Goal: Transaction & Acquisition: Purchase product/service

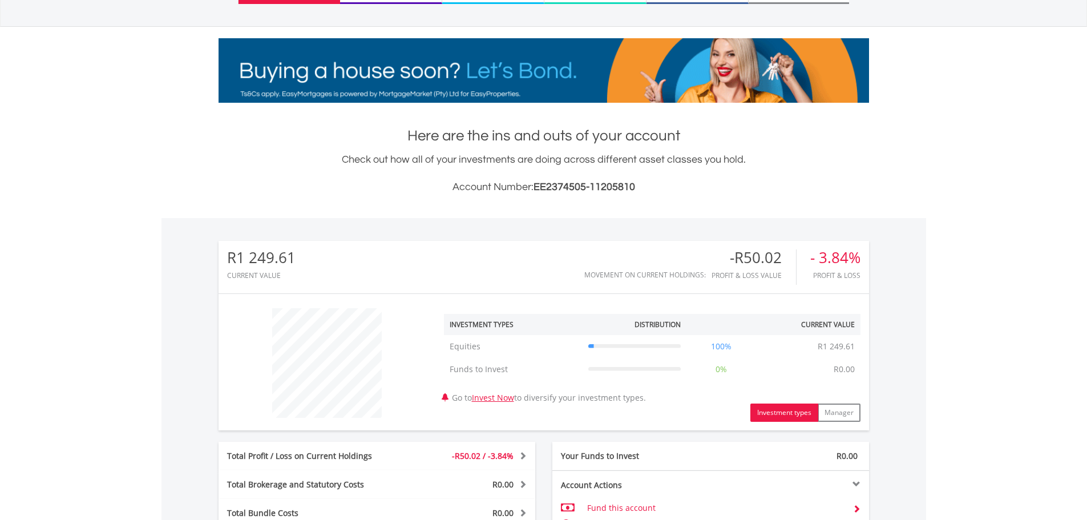
scroll to position [446, 0]
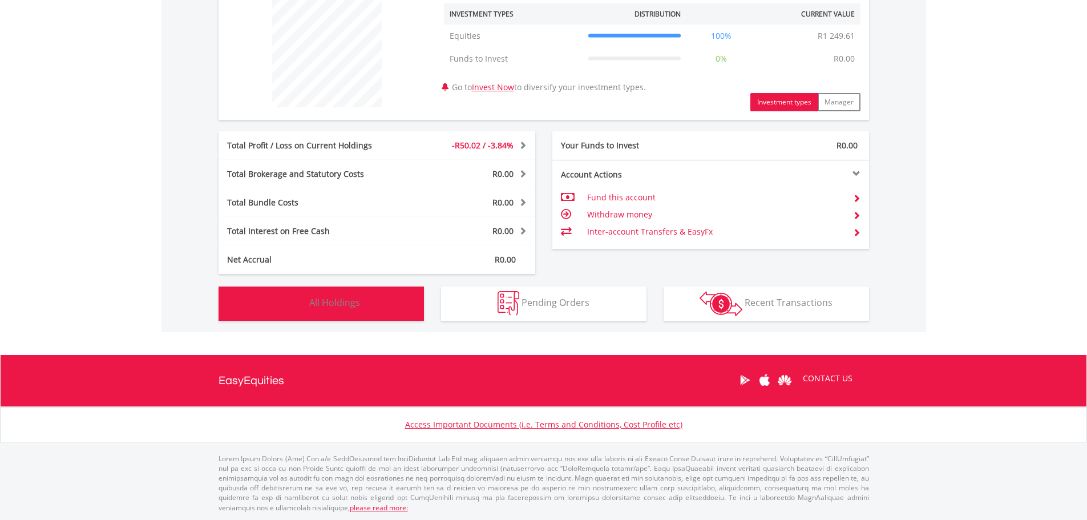
click at [364, 304] on button "Holdings All Holdings" at bounding box center [321, 304] width 205 height 34
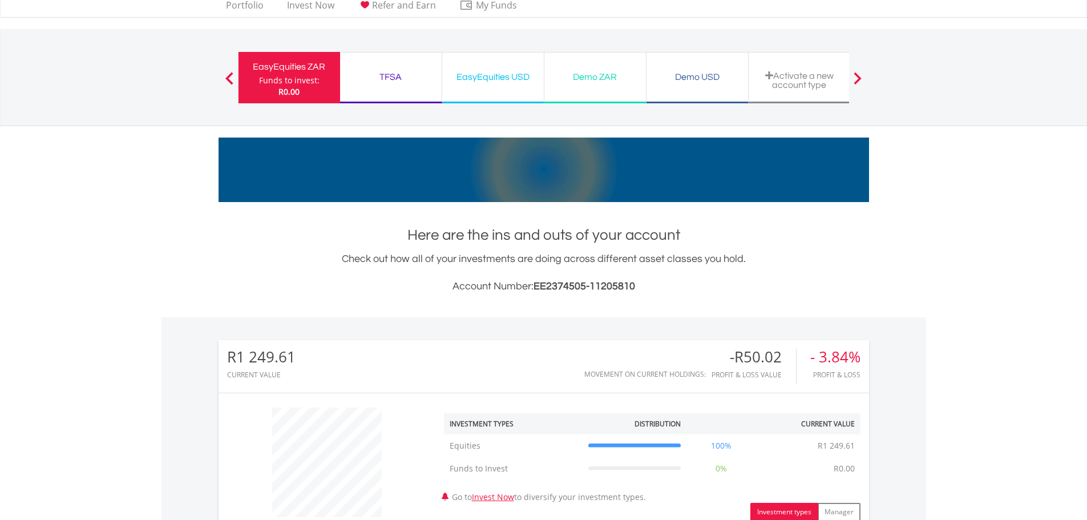
scroll to position [0, 0]
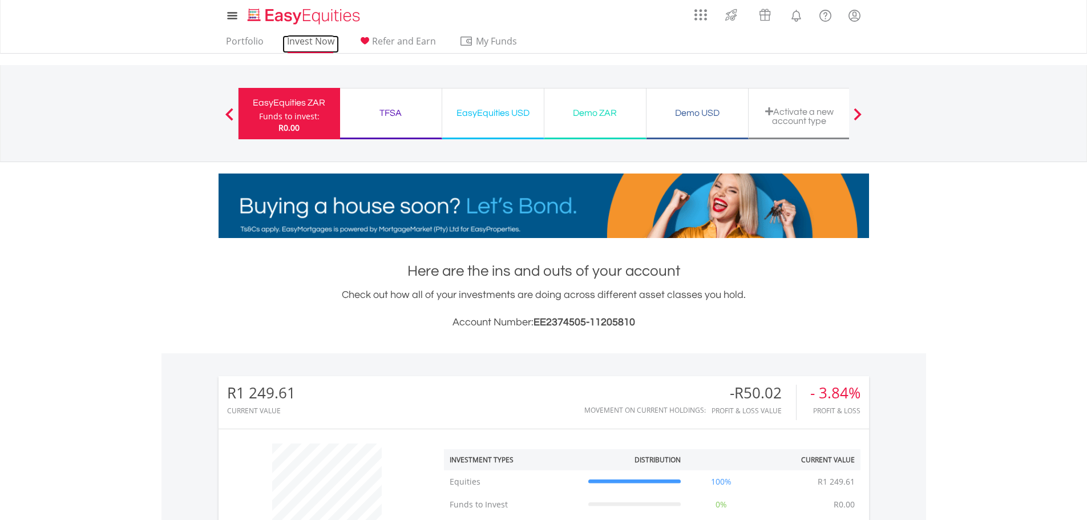
click at [300, 39] on link "Invest Now" at bounding box center [311, 44] width 57 height 18
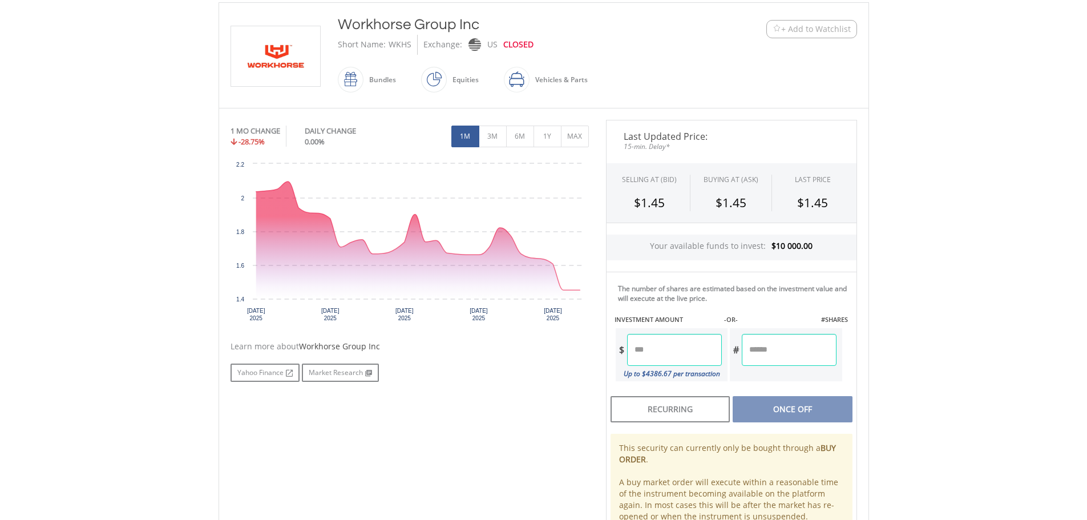
scroll to position [171, 0]
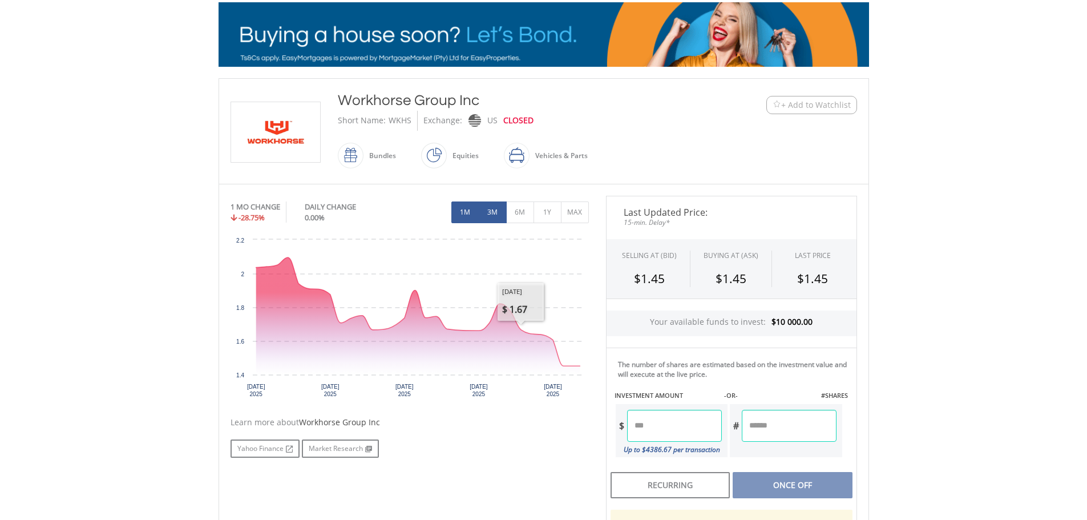
click at [495, 207] on button "3M" at bounding box center [493, 212] width 28 height 22
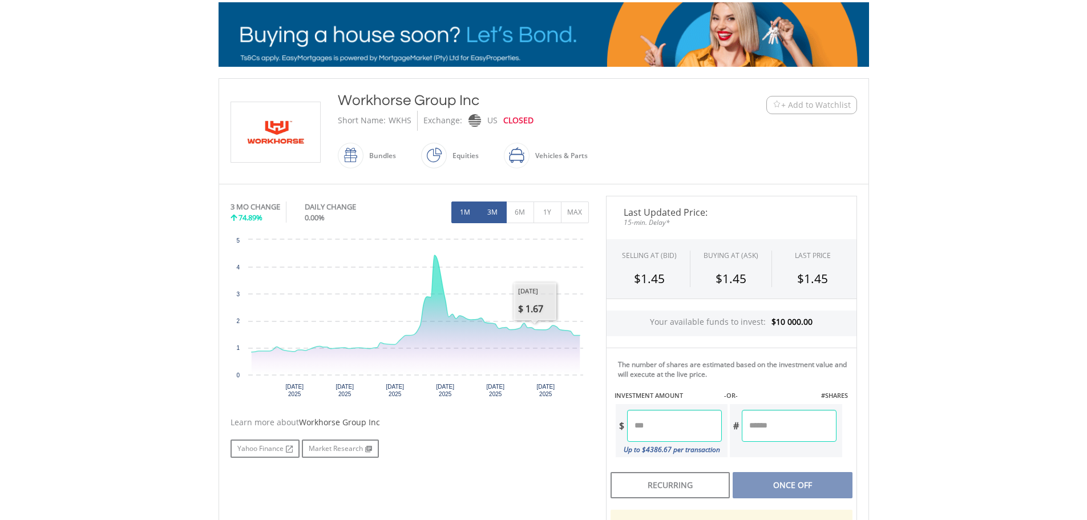
click at [461, 214] on button "1M" at bounding box center [465, 212] width 28 height 22
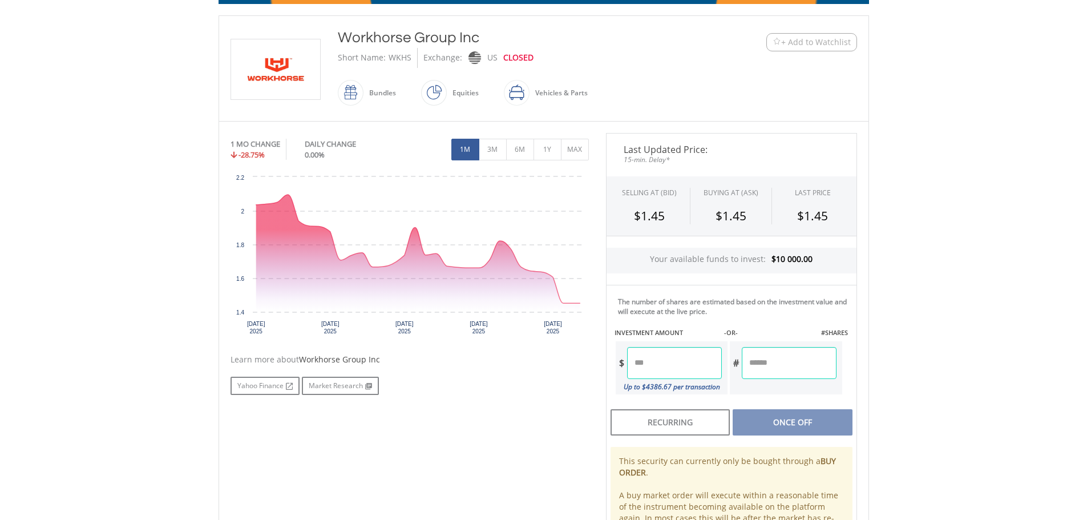
scroll to position [211, 0]
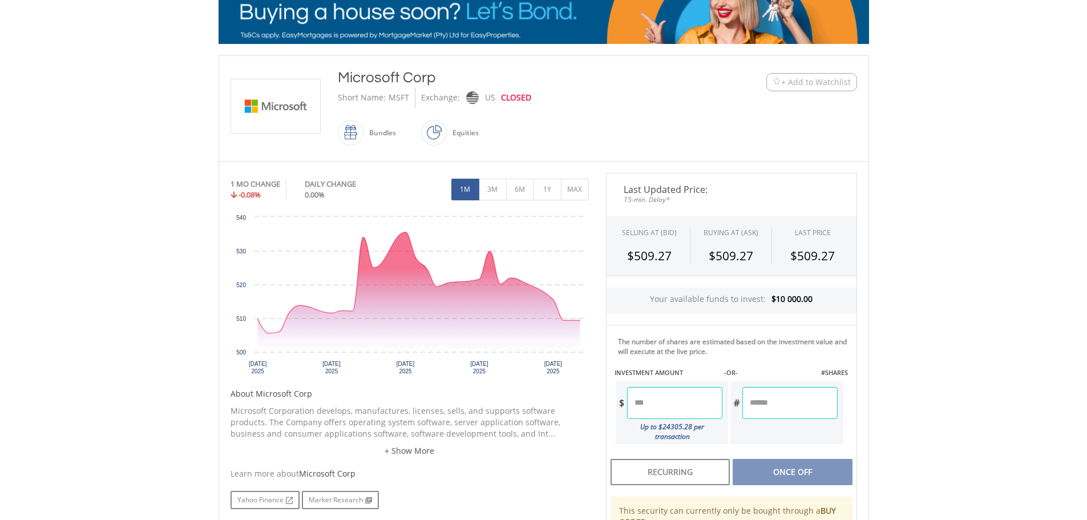
scroll to position [171, 0]
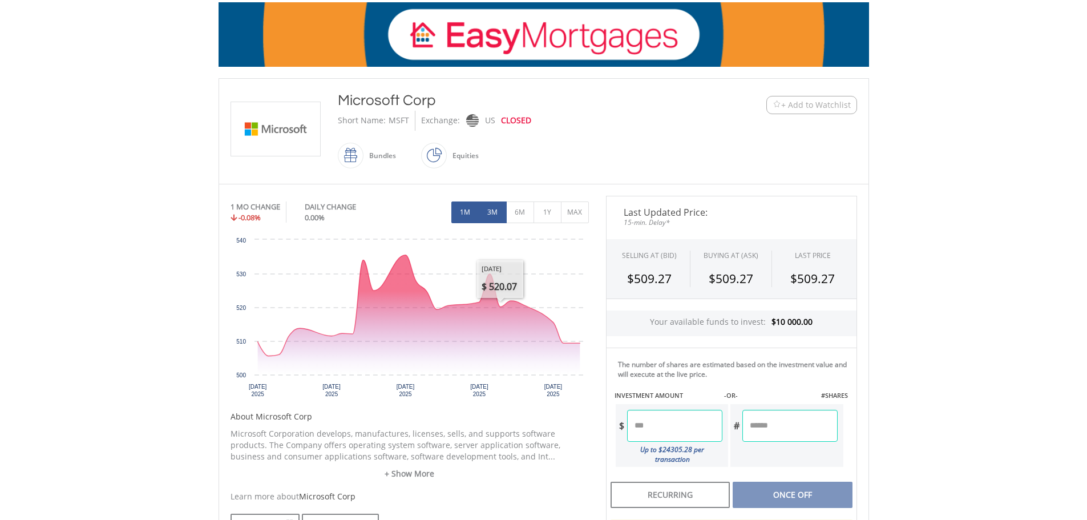
click at [486, 210] on button "3M" at bounding box center [493, 212] width 28 height 22
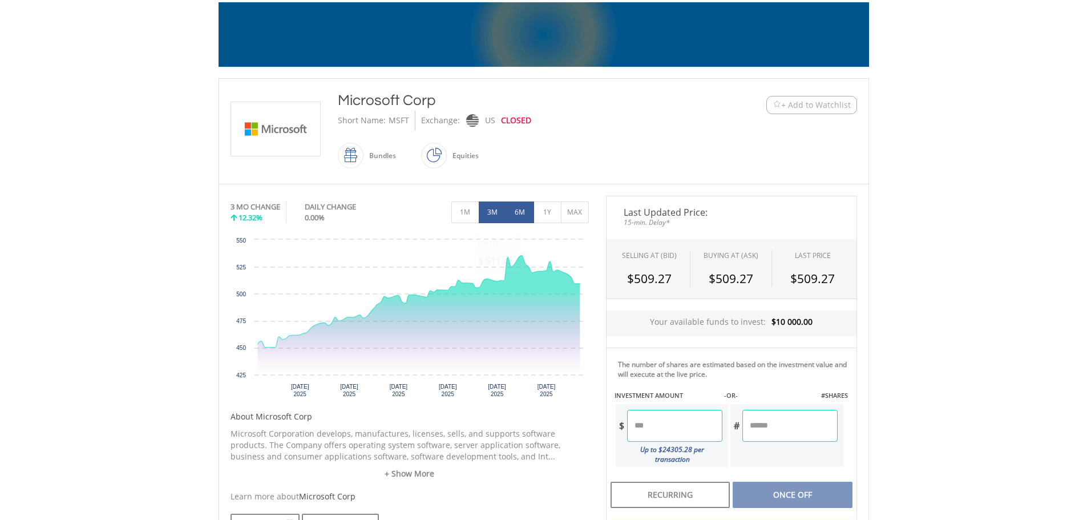
click at [522, 205] on button "6M" at bounding box center [520, 212] width 28 height 22
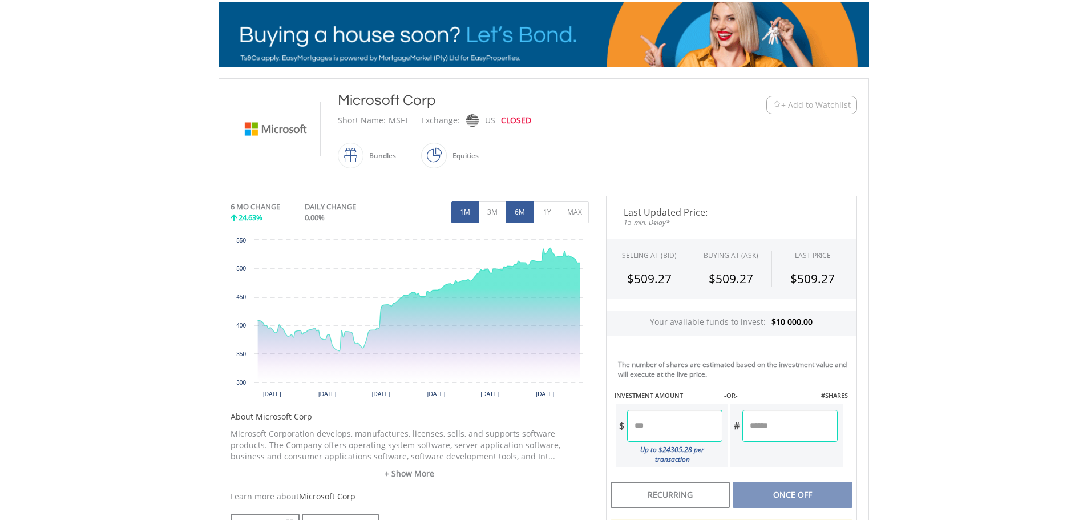
click at [463, 215] on button "1M" at bounding box center [465, 212] width 28 height 22
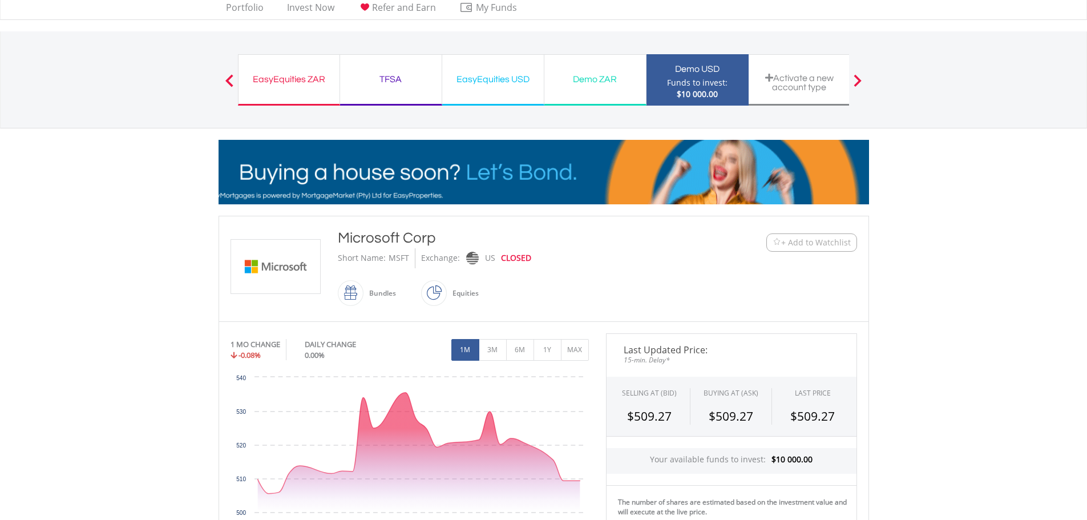
scroll to position [0, 0]
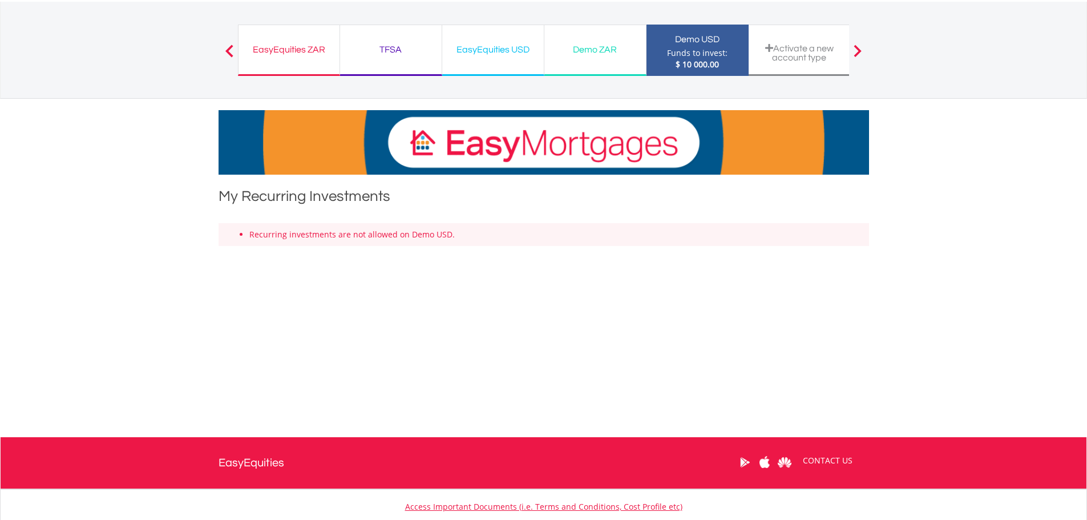
scroll to position [31, 0]
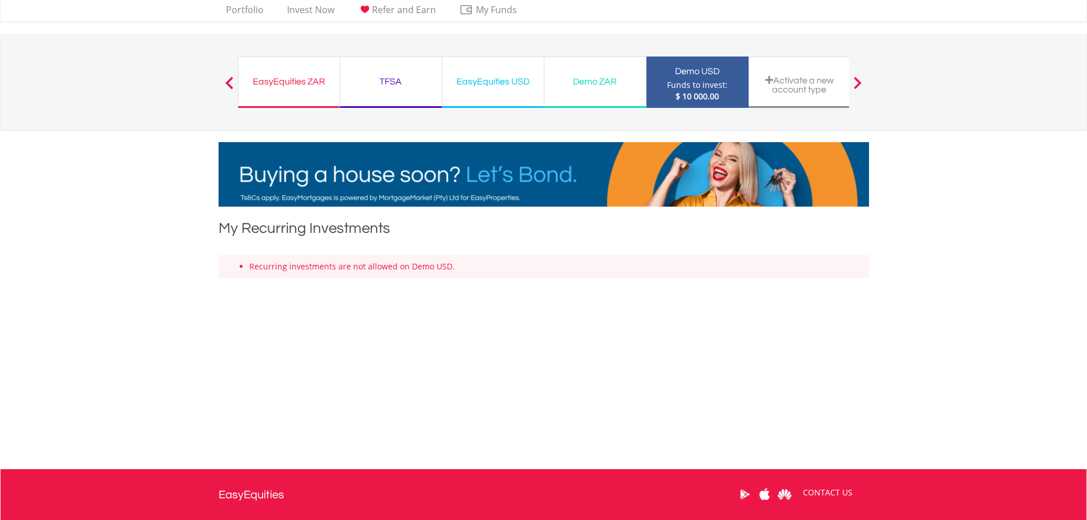
click at [298, 82] on div "EasyEquities ZAR" at bounding box center [288, 82] width 87 height 16
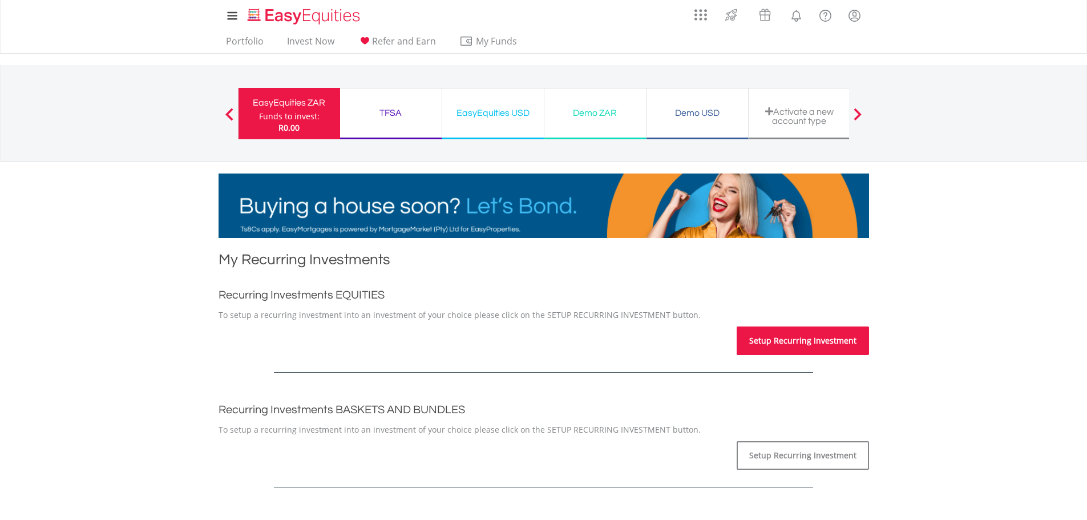
click at [814, 342] on link "Setup Recurring Investment" at bounding box center [803, 340] width 132 height 29
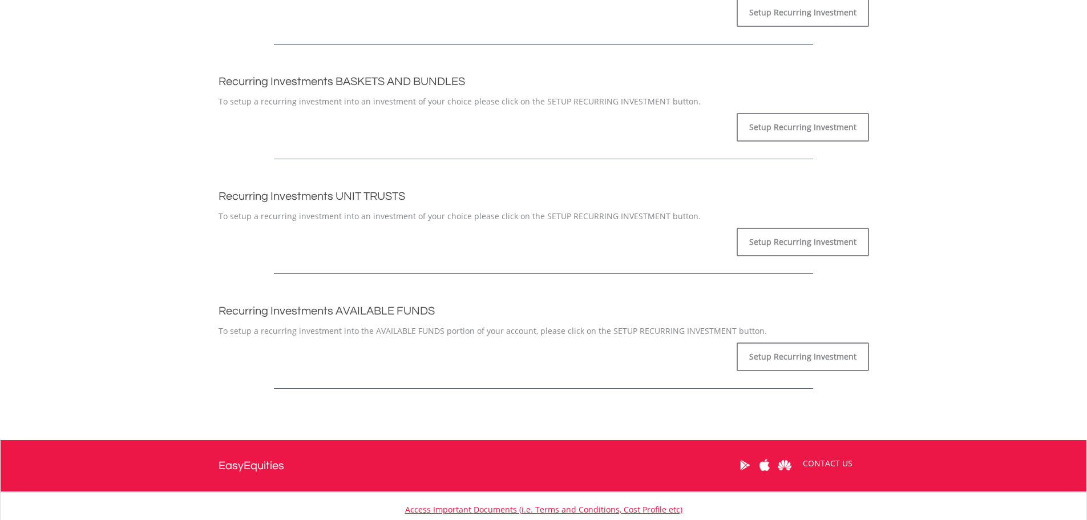
scroll to position [299, 0]
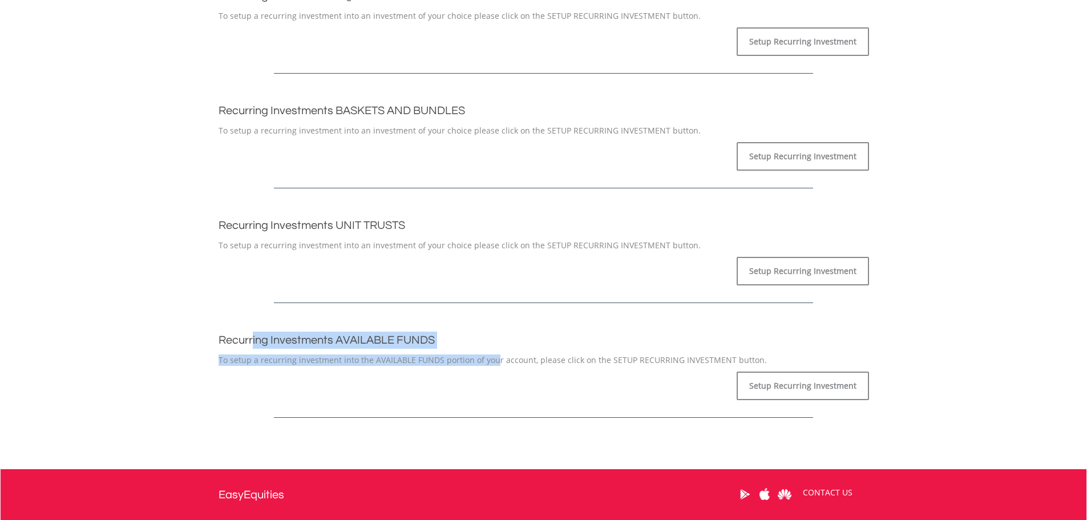
drag, startPoint x: 253, startPoint y: 340, endPoint x: 429, endPoint y: 349, distance: 175.5
click at [429, 349] on div "Recurring Investments AVAILABLE FUNDS To setup a recurring investment into the …" at bounding box center [544, 349] width 651 height 34
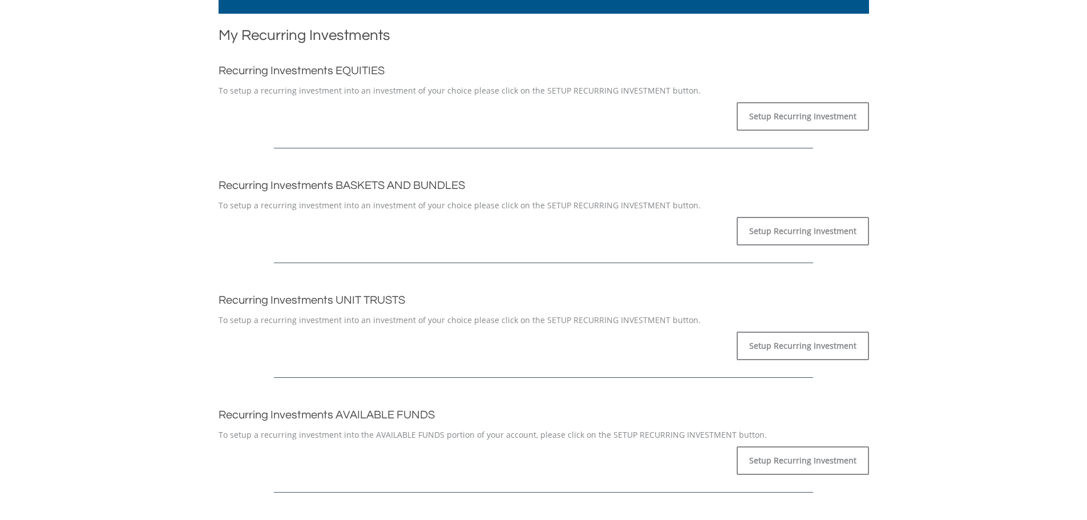
scroll to position [185, 0]
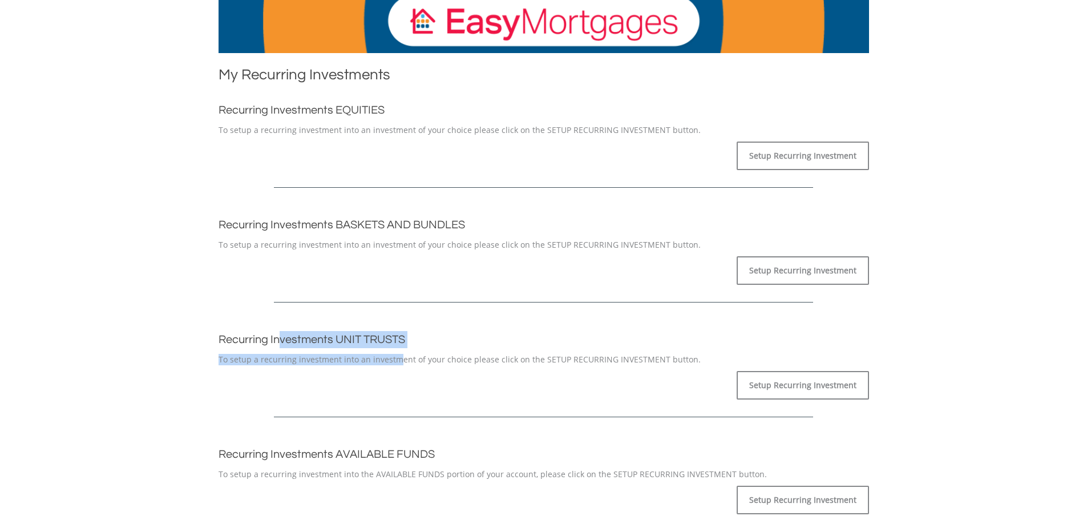
drag, startPoint x: 283, startPoint y: 334, endPoint x: 399, endPoint y: 352, distance: 117.7
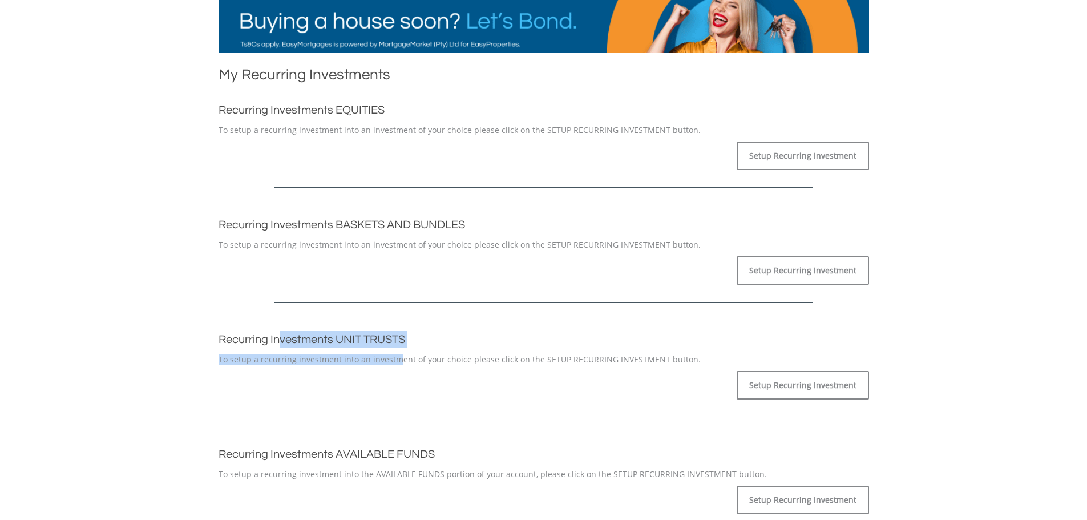
click at [399, 352] on div "Recurring Investments UNIT TRUSTS To setup a recurring investment into an inves…" at bounding box center [544, 348] width 651 height 34
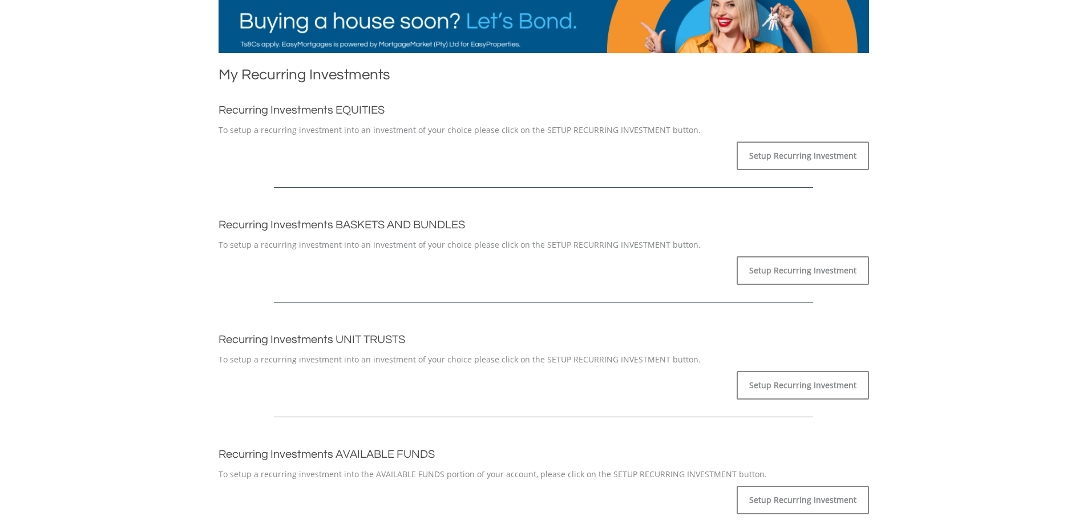
click at [374, 233] on h2 "Recurring Investments BASKETS AND BUNDLES" at bounding box center [544, 224] width 651 height 17
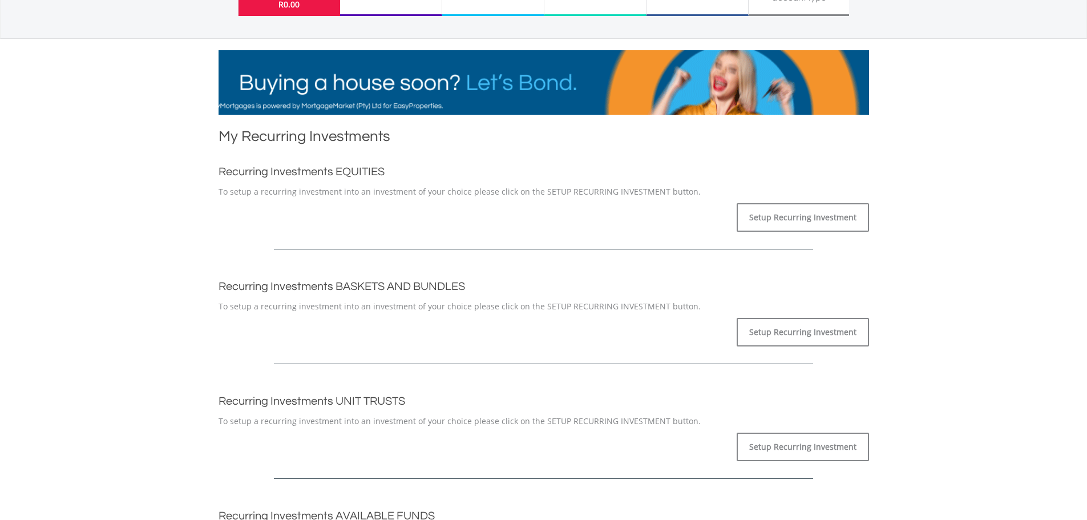
scroll to position [114, 0]
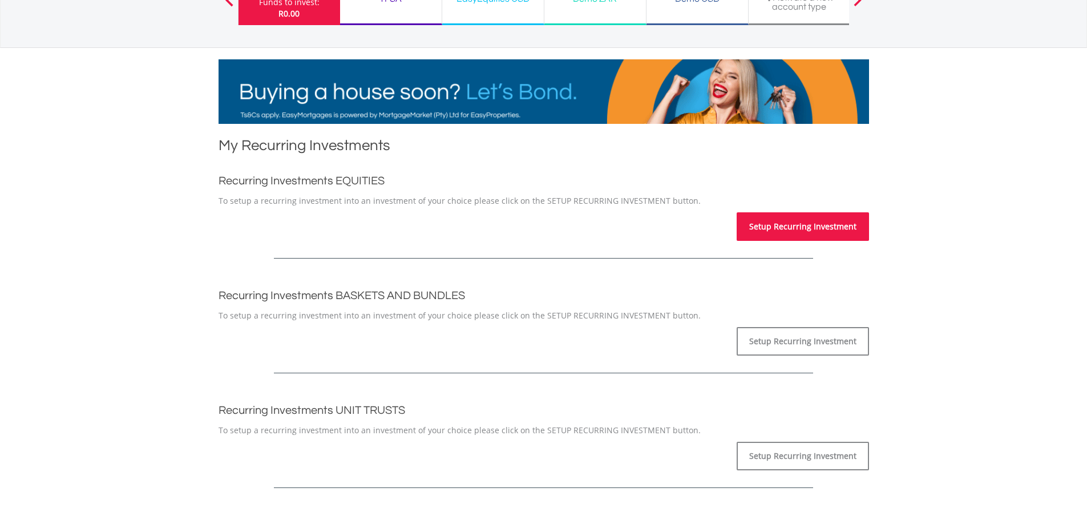
click at [830, 235] on link "Setup Recurring Investment" at bounding box center [803, 226] width 132 height 29
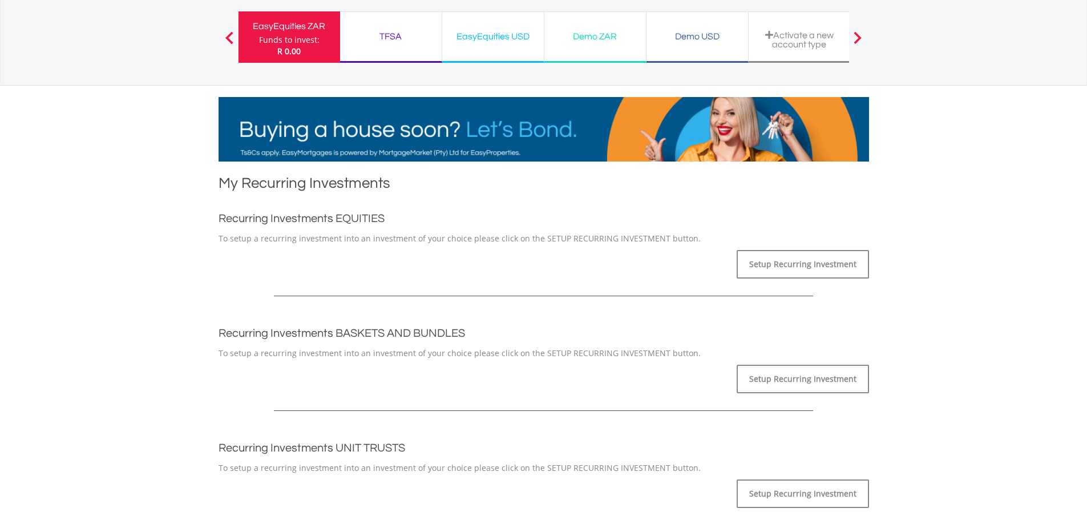
scroll to position [71, 0]
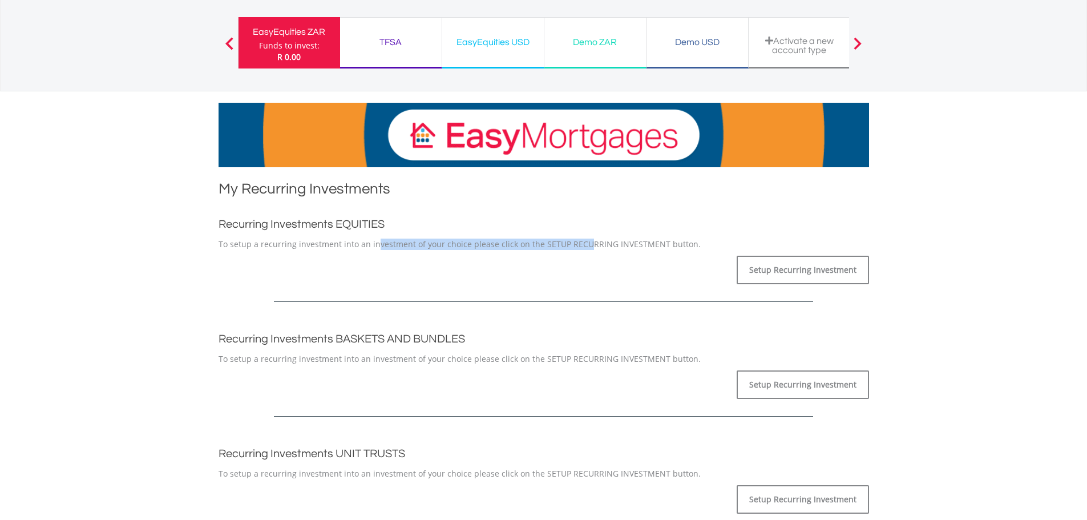
drag, startPoint x: 374, startPoint y: 244, endPoint x: 579, endPoint y: 246, distance: 205.5
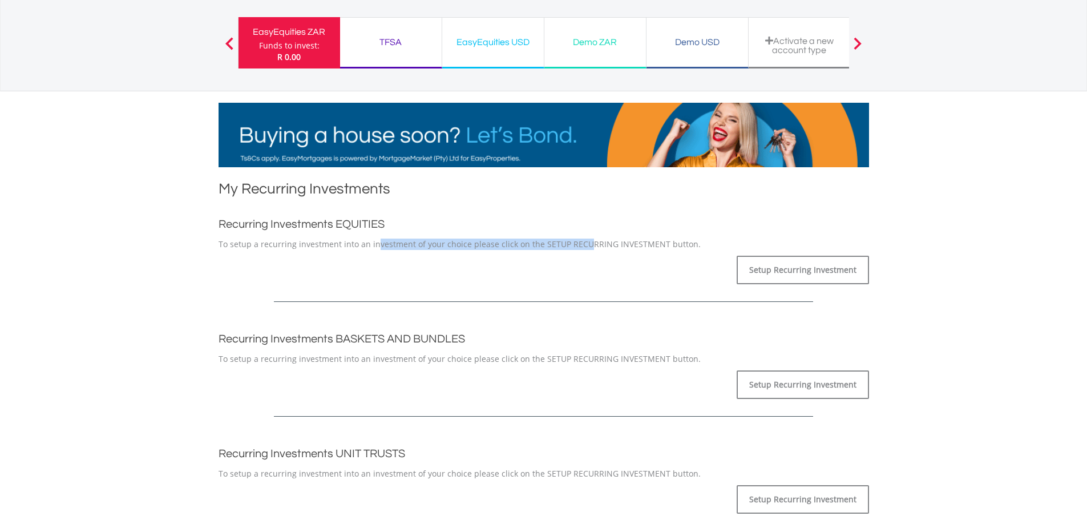
click at [579, 246] on p "To setup a recurring investment into an investment of your choice please click …" at bounding box center [544, 244] width 651 height 11
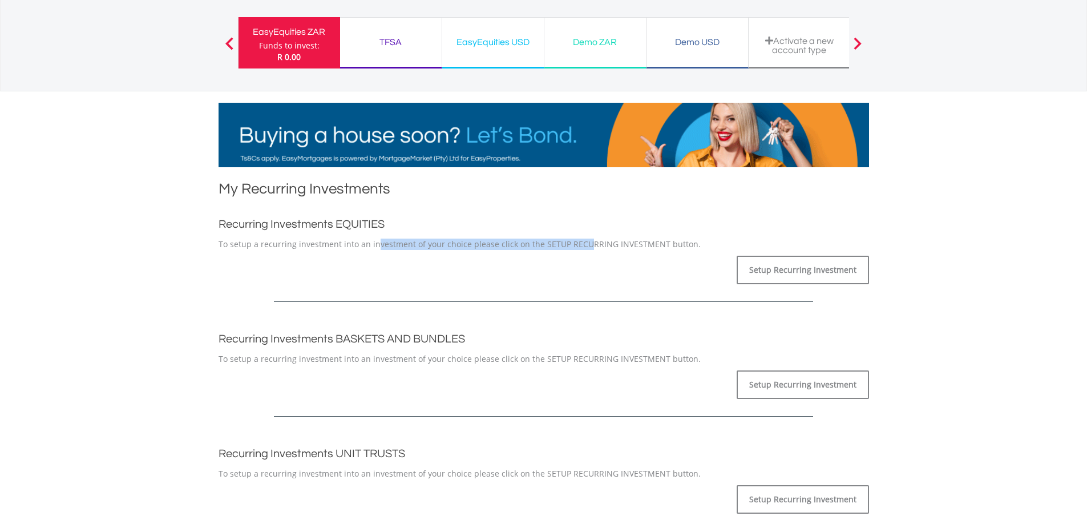
click at [579, 246] on p "To setup a recurring investment into an investment of your choice please click …" at bounding box center [544, 244] width 651 height 11
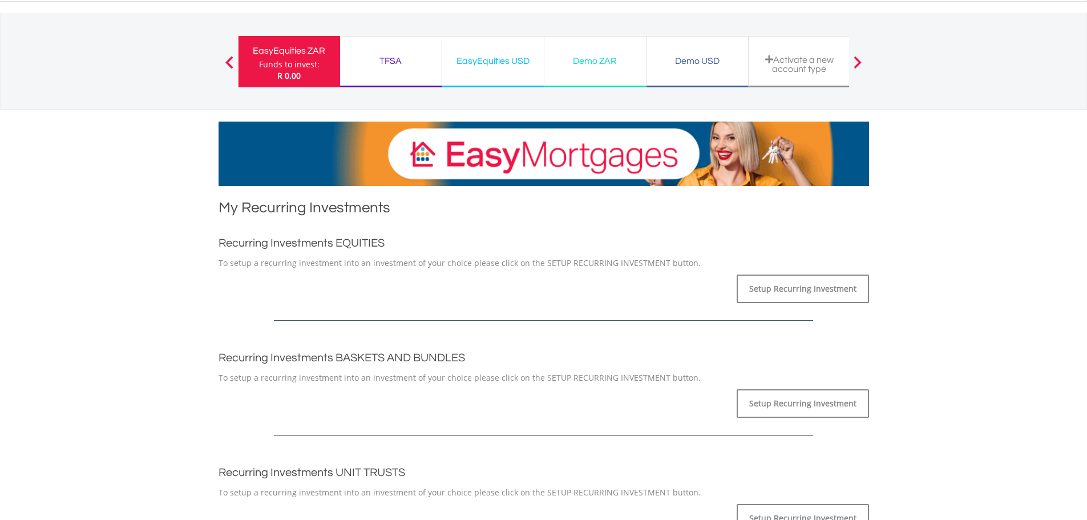
scroll to position [0, 0]
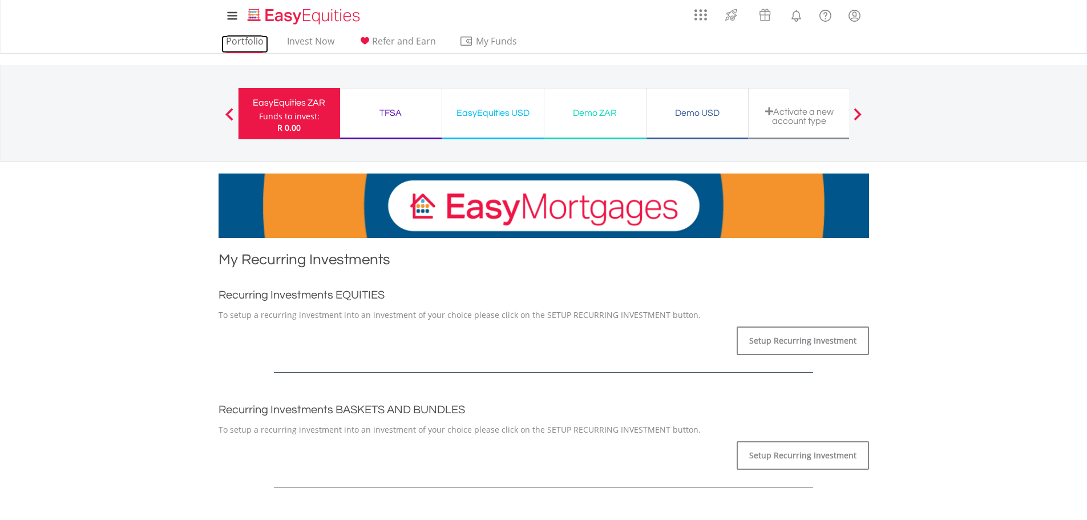
click at [243, 38] on link "Portfolio" at bounding box center [244, 44] width 47 height 18
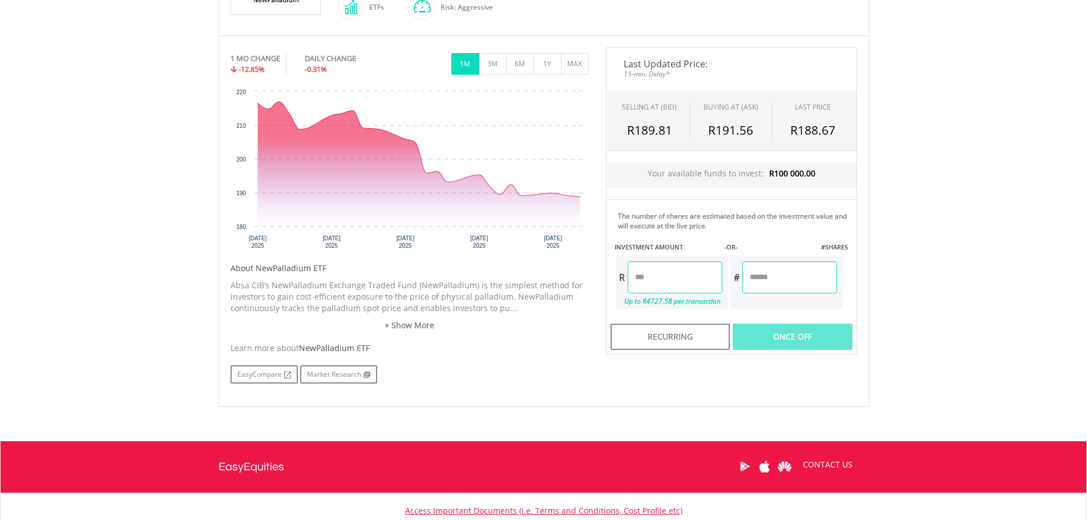
scroll to position [228, 0]
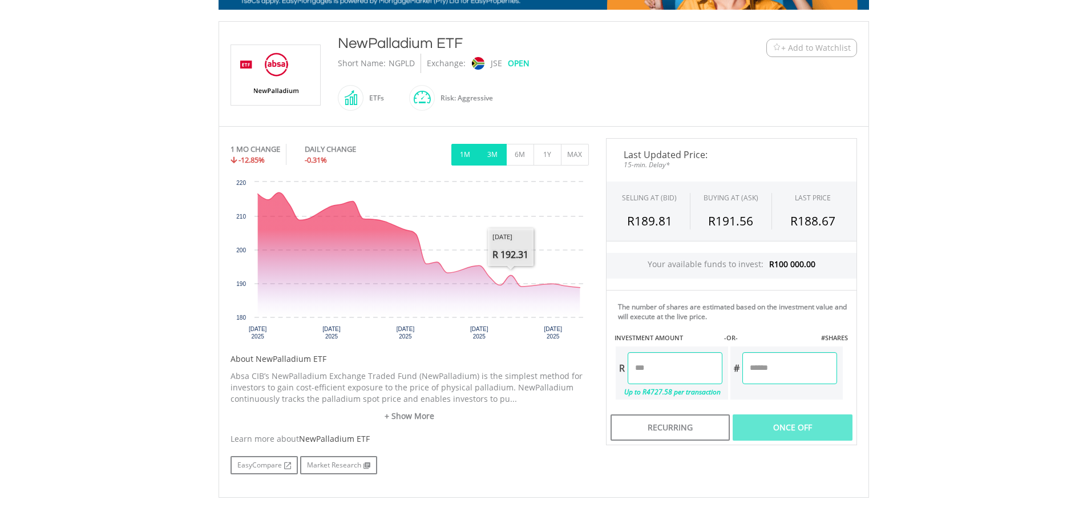
click at [493, 157] on button "3M" at bounding box center [493, 155] width 28 height 22
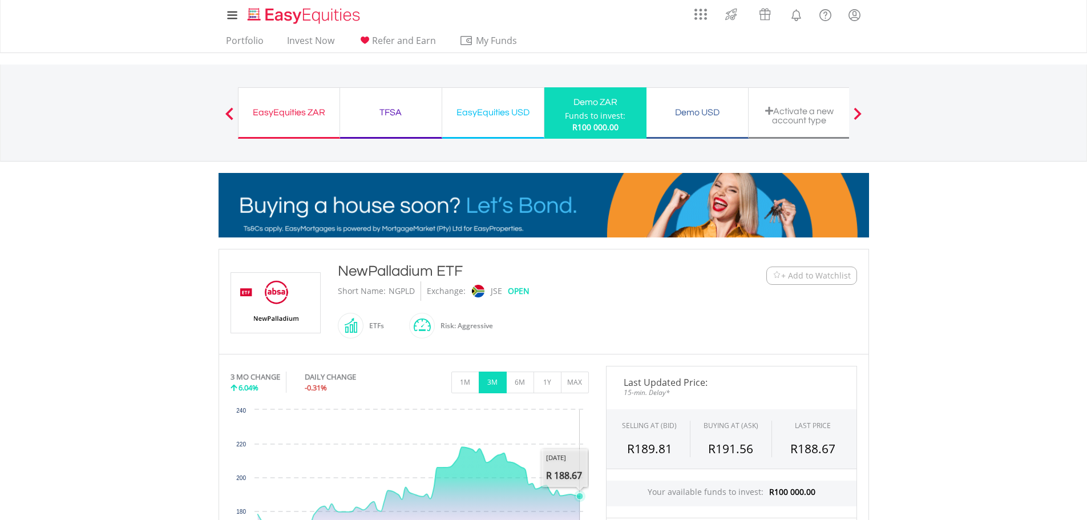
scroll to position [0, 0]
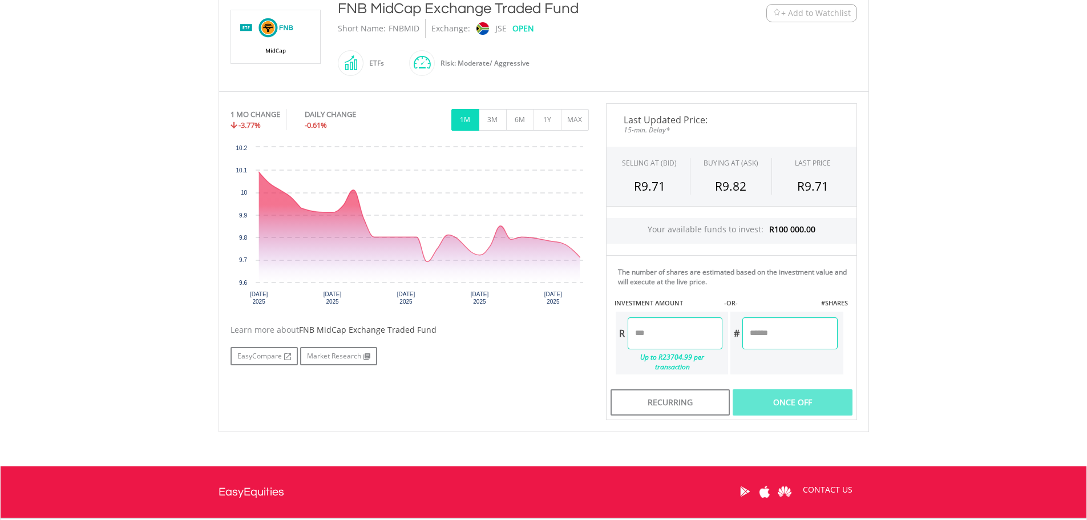
scroll to position [228, 0]
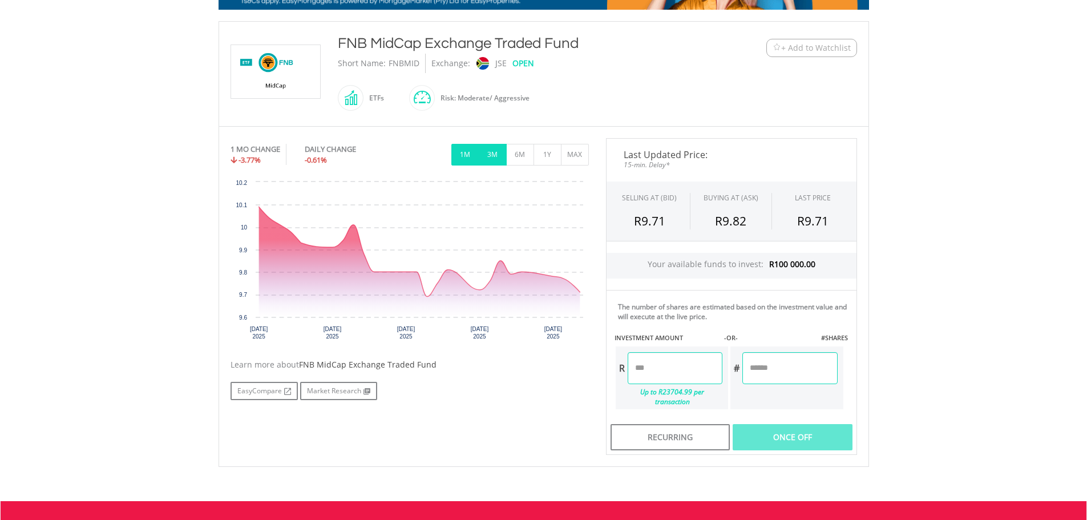
click at [495, 152] on button "3M" at bounding box center [493, 155] width 28 height 22
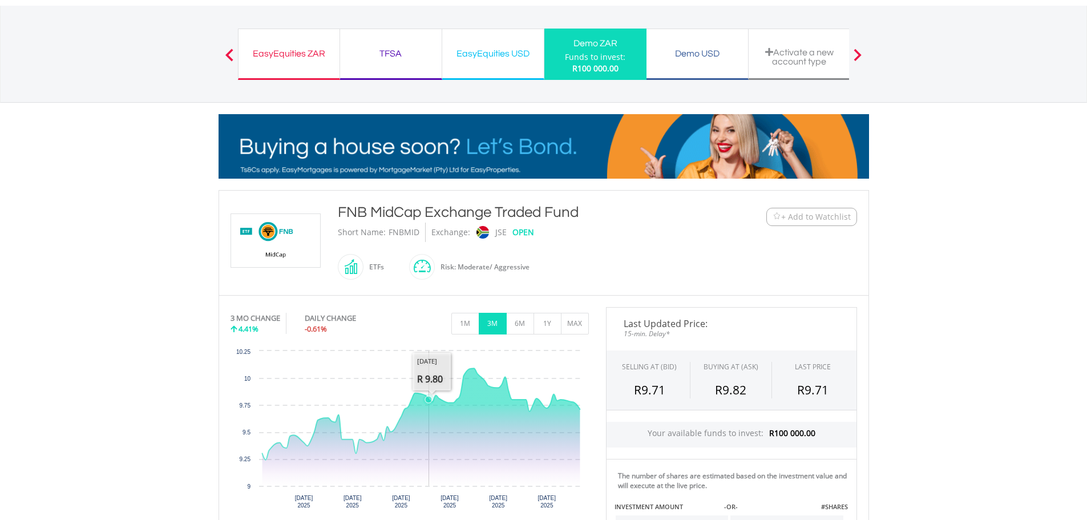
scroll to position [0, 0]
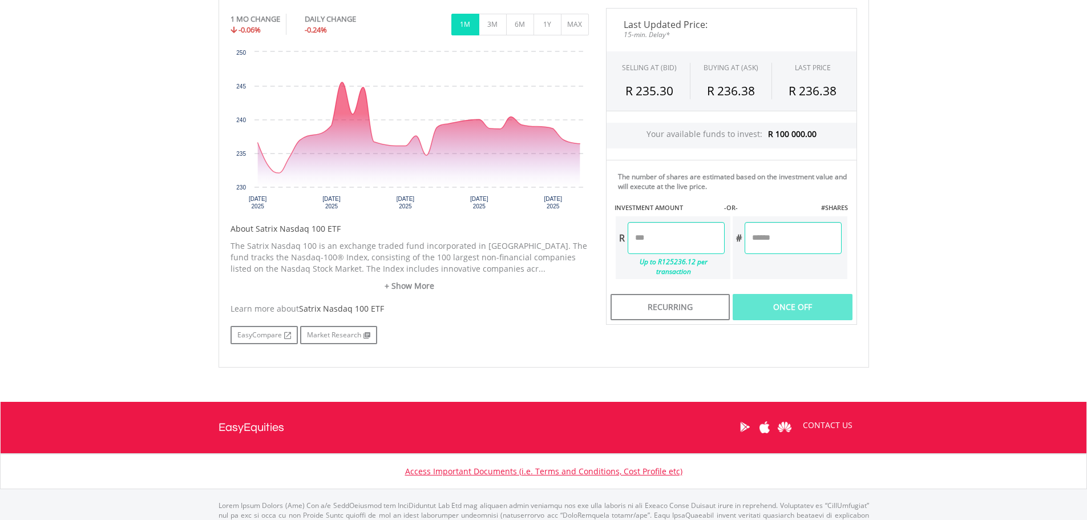
scroll to position [400, 0]
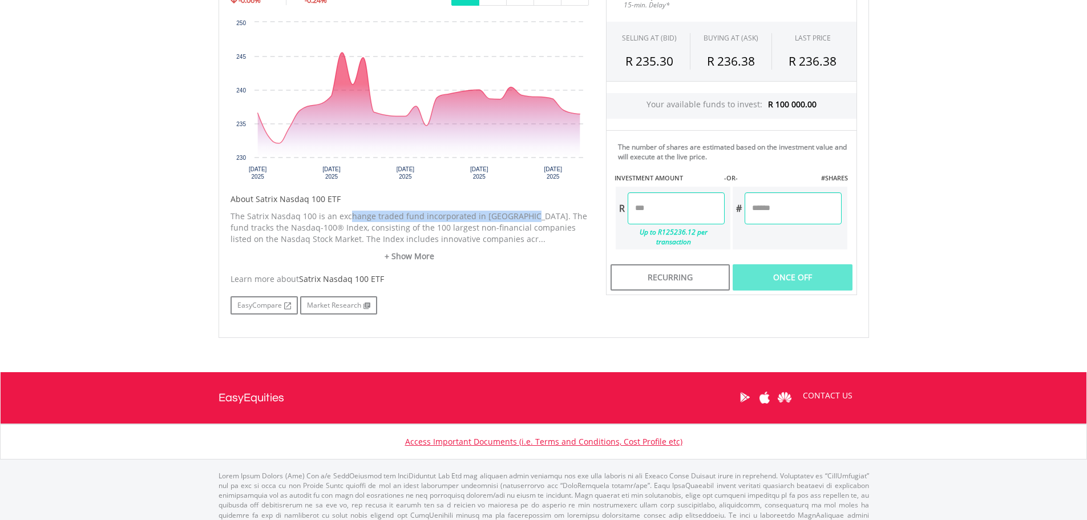
drag, startPoint x: 347, startPoint y: 215, endPoint x: 518, endPoint y: 217, distance: 171.2
click at [518, 217] on p "The Satrix Nasdaq 100 is an exchange traded fund incorporated in [GEOGRAPHIC_DA…" at bounding box center [410, 228] width 358 height 34
click at [518, 217] on p "The Satrix Nasdaq 100 is an exchange traded fund incorporated in South Africa. …" at bounding box center [410, 228] width 358 height 34
drag, startPoint x: 328, startPoint y: 227, endPoint x: 481, endPoint y: 231, distance: 153.6
click at [481, 231] on p "The Satrix Nasdaq 100 is an exchange traded fund incorporated in South Africa. …" at bounding box center [410, 228] width 358 height 34
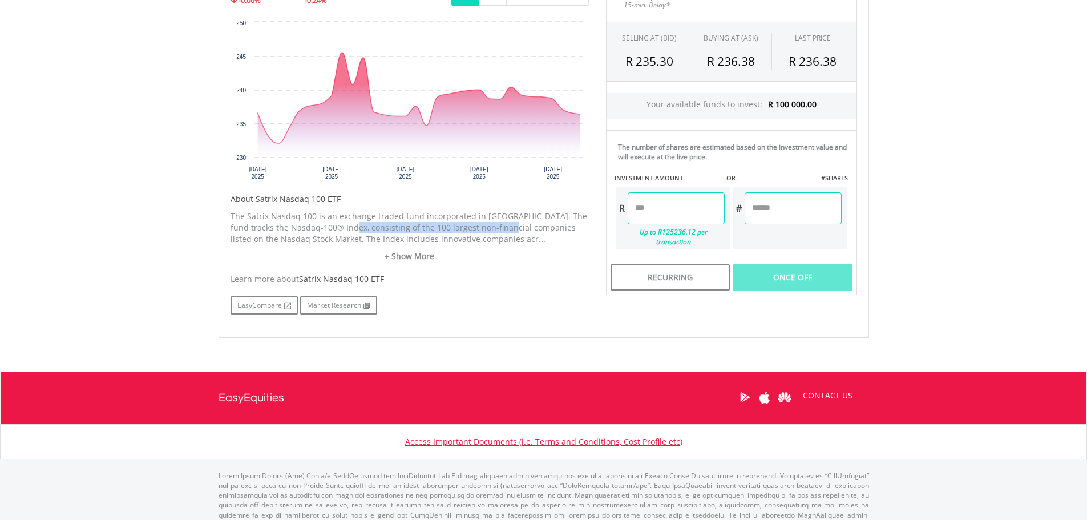
click at [481, 231] on p "The Satrix Nasdaq 100 is an exchange traded fund incorporated in South Africa. …" at bounding box center [410, 228] width 358 height 34
drag, startPoint x: 285, startPoint y: 244, endPoint x: 362, endPoint y: 242, distance: 77.6
click at [362, 242] on p "The Satrix Nasdaq 100 is an exchange traded fund incorporated in South Africa. …" at bounding box center [410, 228] width 358 height 34
click at [363, 241] on p "The Satrix Nasdaq 100 is an exchange traded fund incorporated in South Africa. …" at bounding box center [410, 228] width 358 height 34
click at [406, 256] on link "+ Show More" at bounding box center [410, 256] width 358 height 11
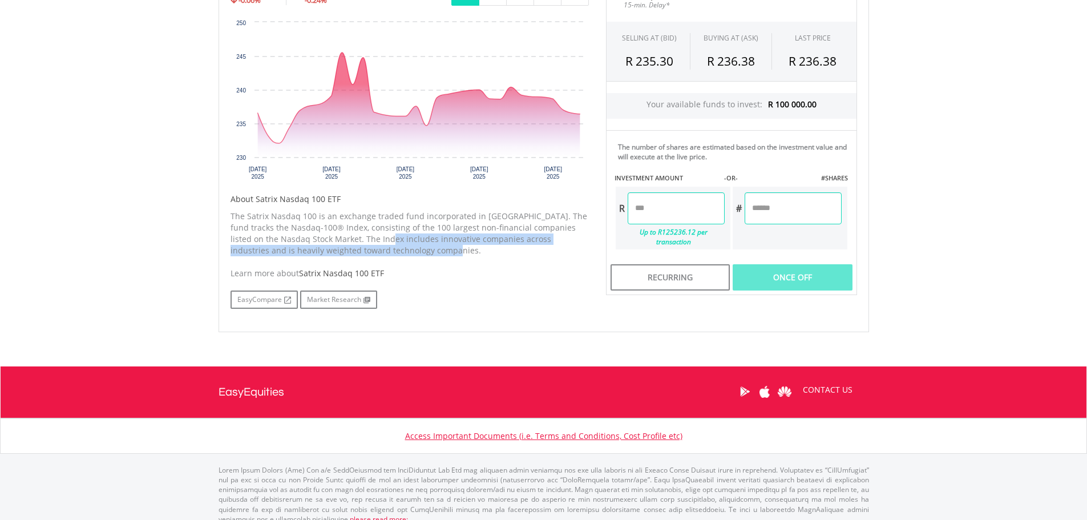
drag, startPoint x: 358, startPoint y: 241, endPoint x: 546, endPoint y: 249, distance: 187.9
click at [546, 249] on p "The Satrix Nasdaq 100 is an exchange traded fund incorporated in South Africa. …" at bounding box center [410, 234] width 358 height 46
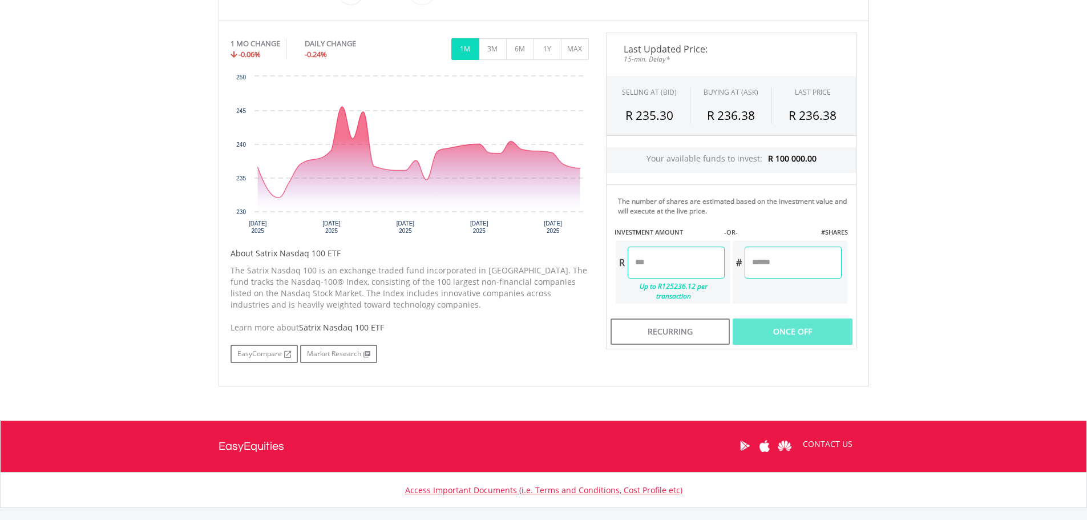
scroll to position [342, 0]
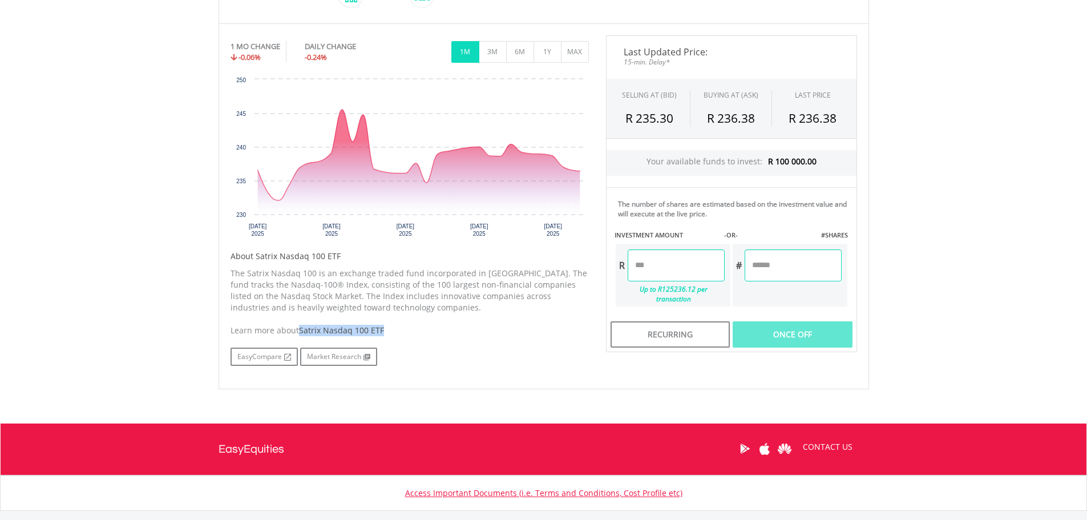
drag, startPoint x: 385, startPoint y: 332, endPoint x: 301, endPoint y: 334, distance: 84.5
click at [301, 334] on div "Learn more about Satrix Nasdaq 100 ETF" at bounding box center [410, 330] width 358 height 11
copy span "Satrix Nasdaq 100 ETF"
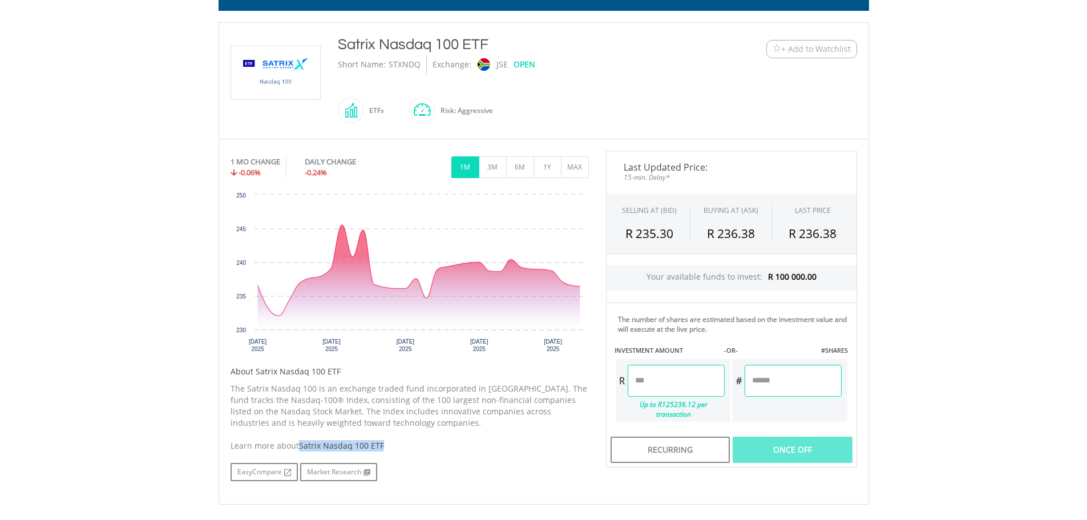
scroll to position [228, 0]
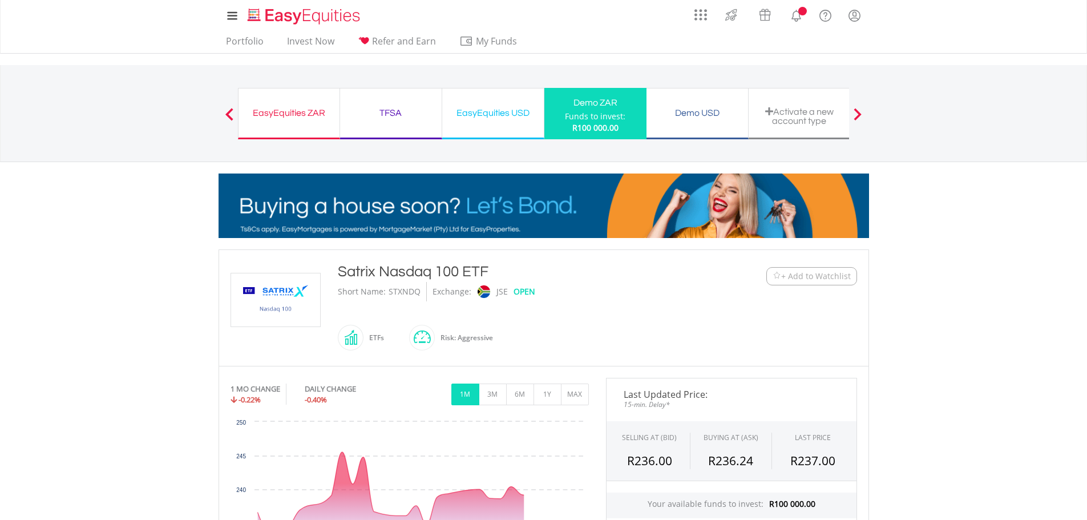
scroll to position [171, 0]
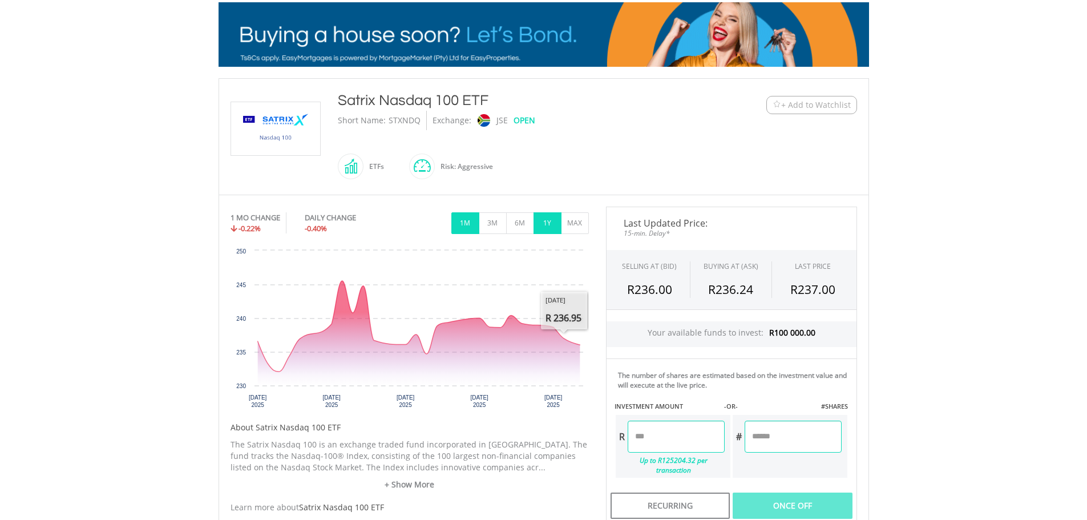
click at [549, 225] on button "1Y" at bounding box center [548, 223] width 28 height 22
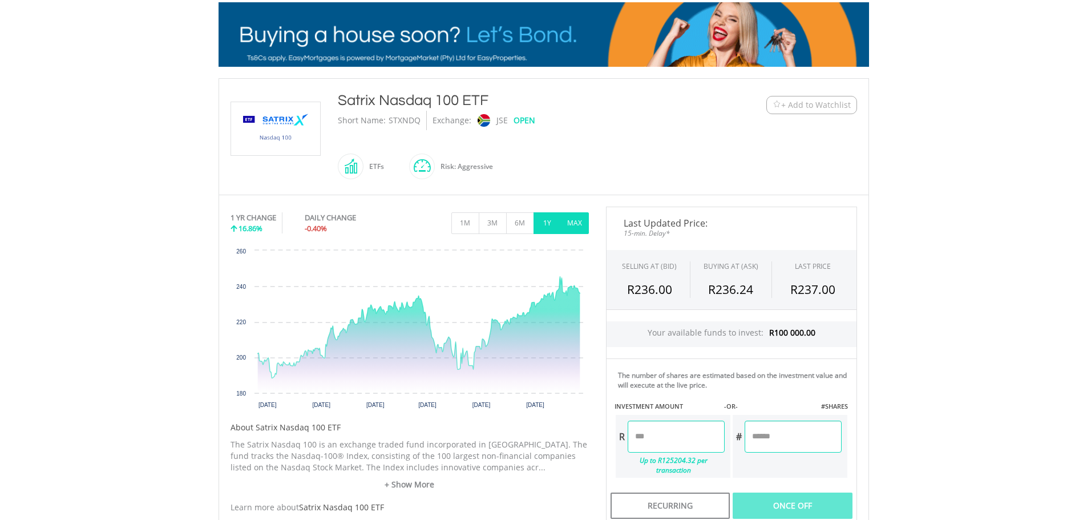
click at [576, 216] on button "MAX" at bounding box center [575, 223] width 28 height 22
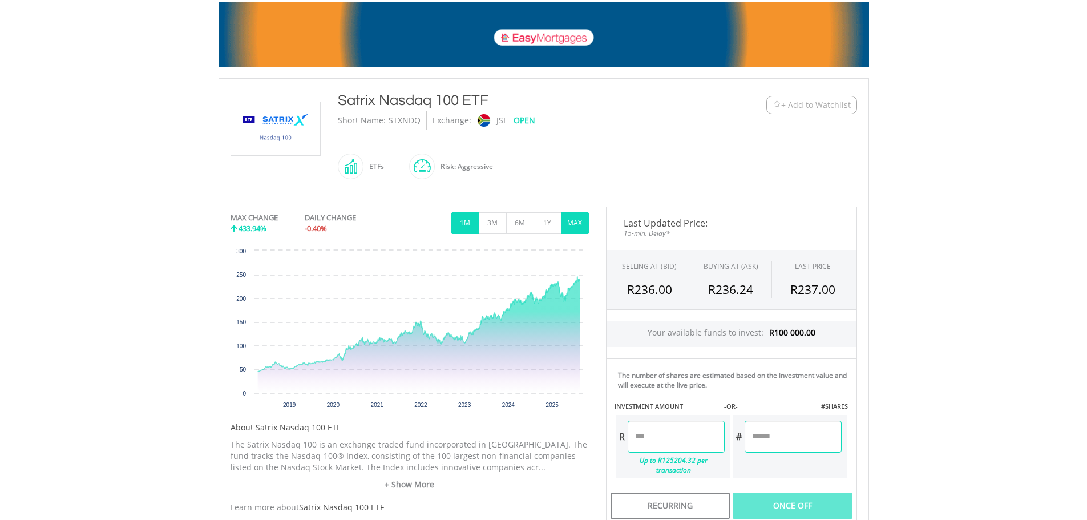
click at [467, 225] on button "1M" at bounding box center [465, 223] width 28 height 22
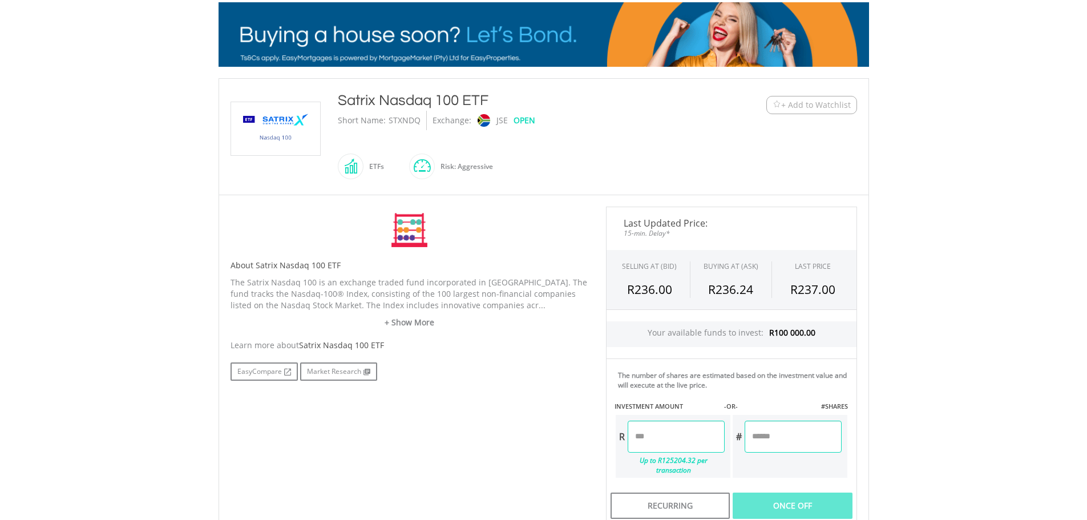
scroll to position [0, 0]
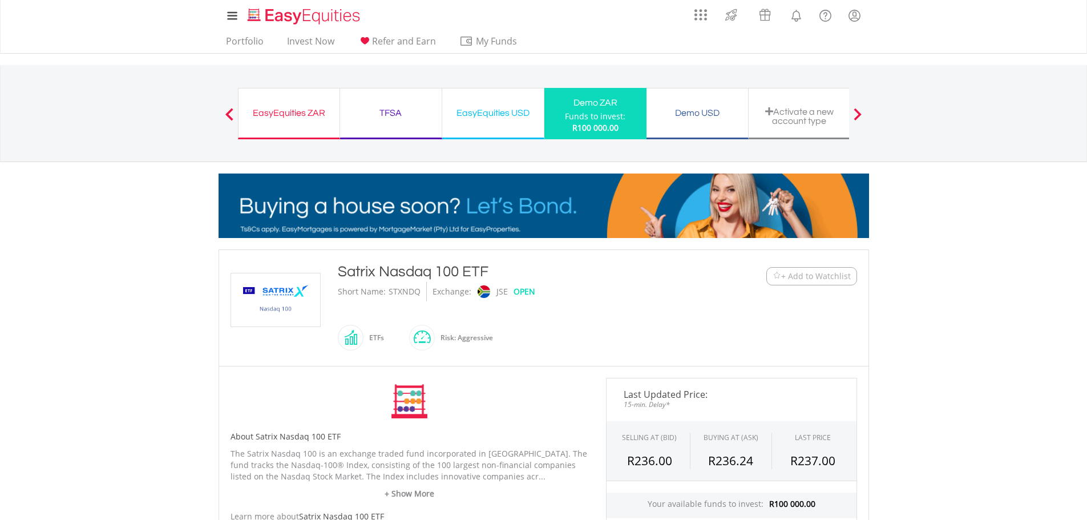
drag, startPoint x: 486, startPoint y: 387, endPoint x: 455, endPoint y: 369, distance: 35.5
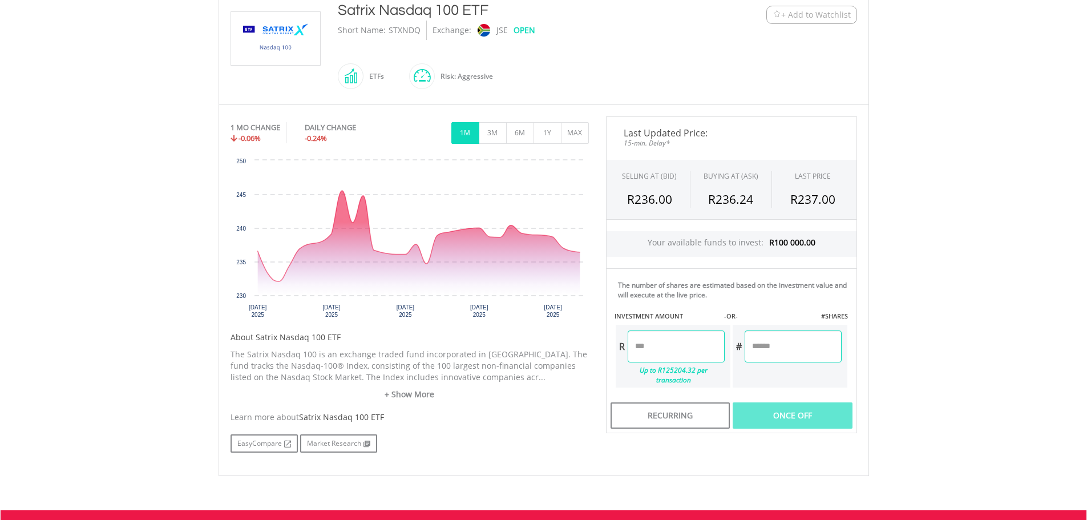
scroll to position [171, 0]
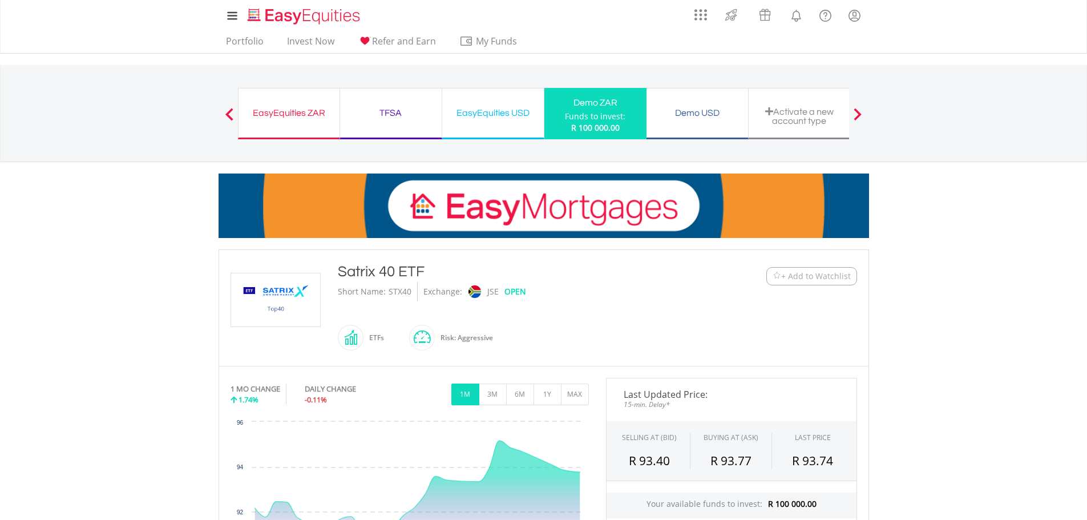
scroll to position [171, 0]
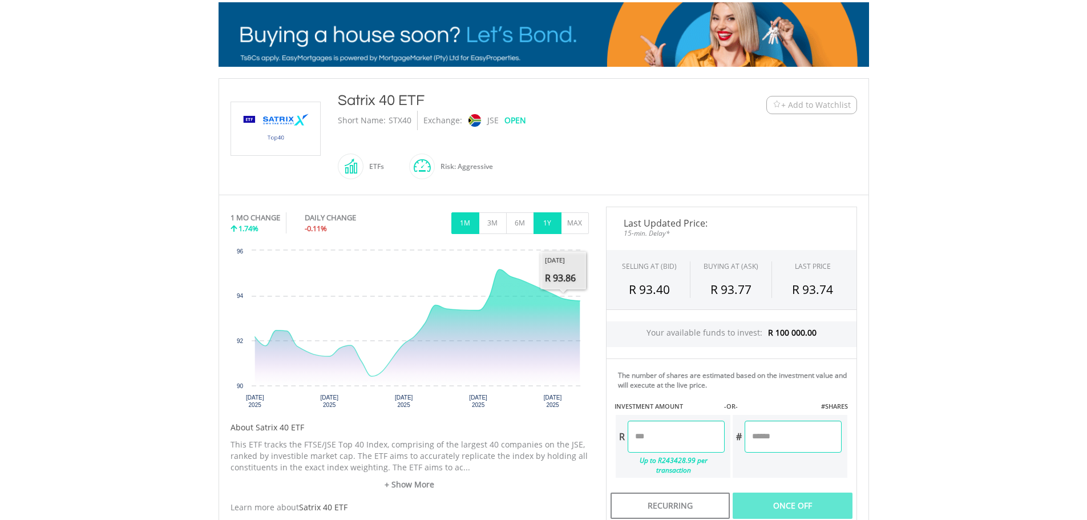
click at [543, 220] on button "1Y" at bounding box center [548, 223] width 28 height 22
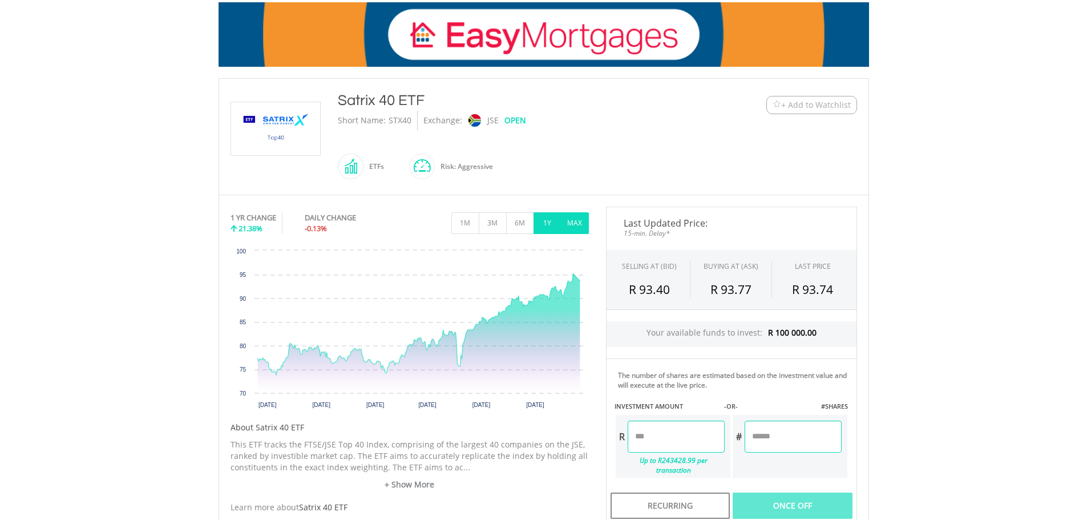
click at [572, 232] on button "MAX" at bounding box center [575, 223] width 28 height 22
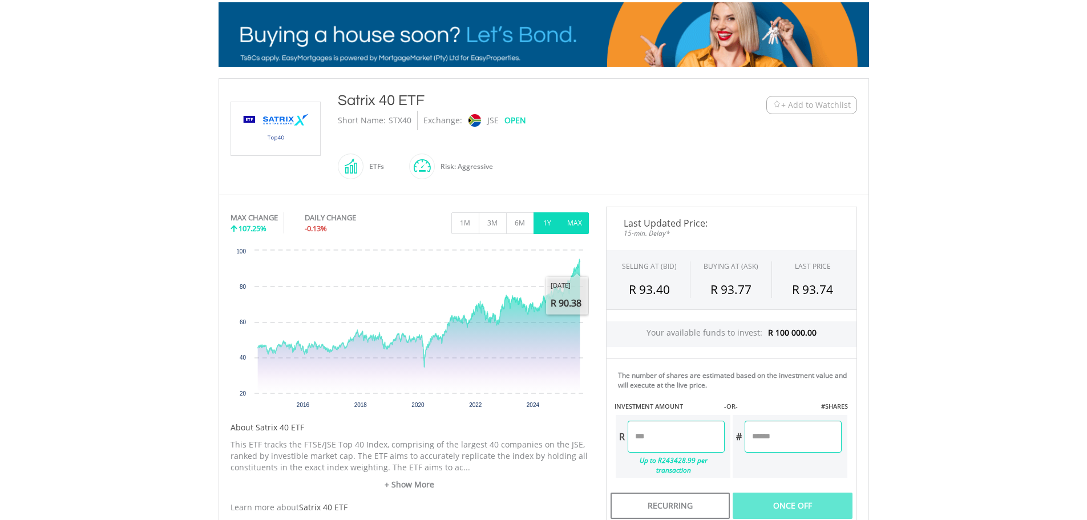
click at [546, 220] on button "1Y" at bounding box center [548, 223] width 28 height 22
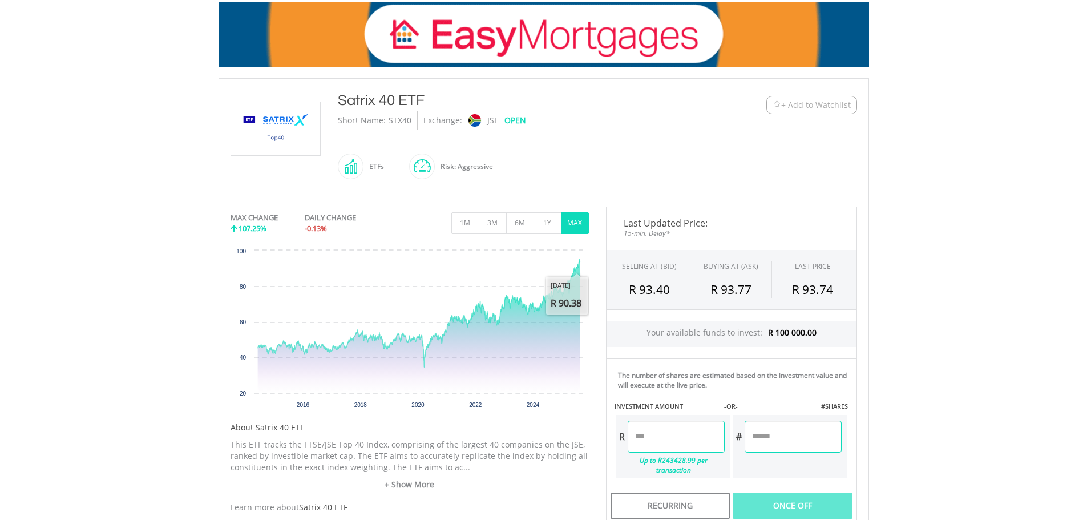
click at [458, 223] on button "1M" at bounding box center [465, 223] width 28 height 22
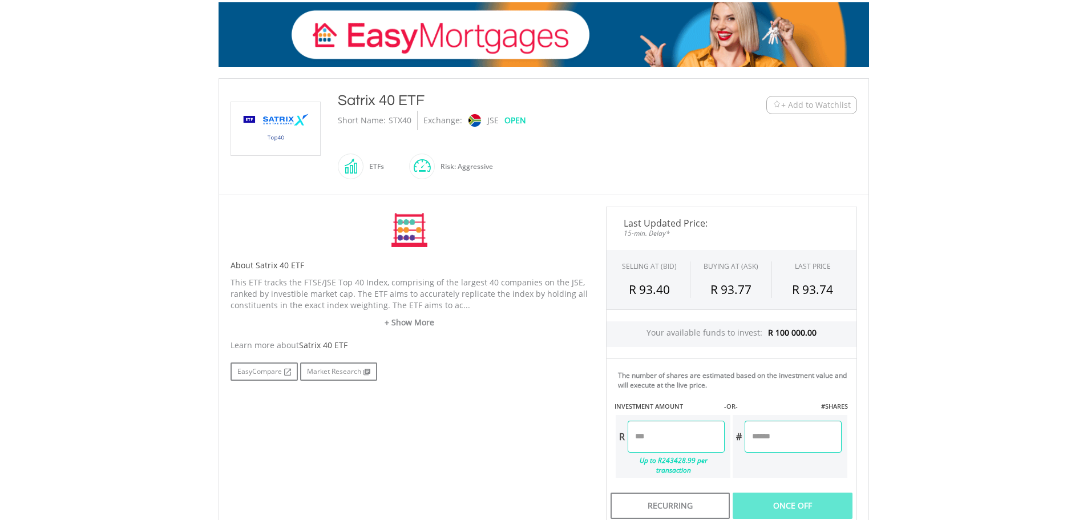
scroll to position [0, 0]
